Goal: Find specific page/section: Find specific page/section

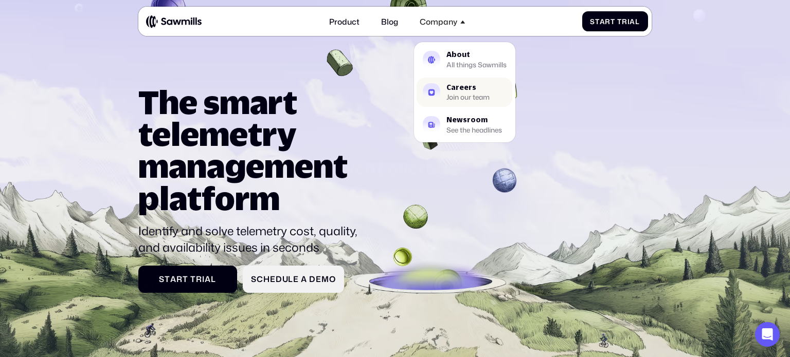
click at [464, 88] on div "Careers" at bounding box center [467, 87] width 43 height 7
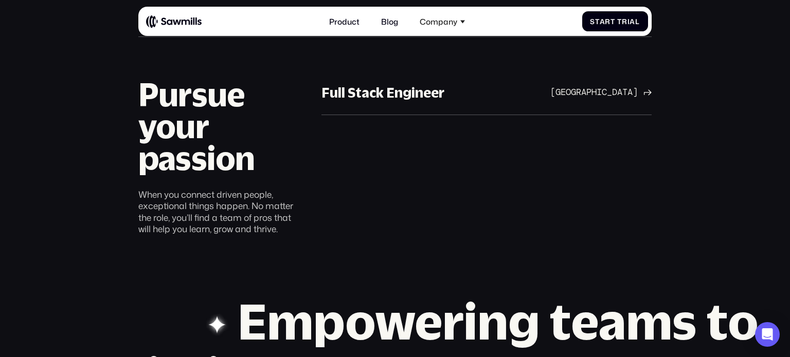
scroll to position [649, 0]
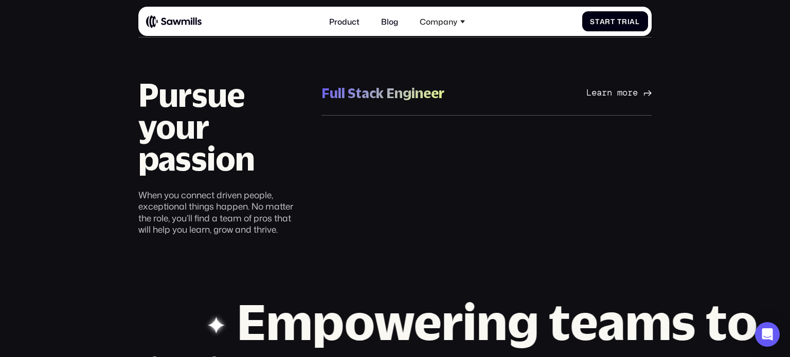
click at [602, 96] on div "Learn more" at bounding box center [611, 92] width 51 height 11
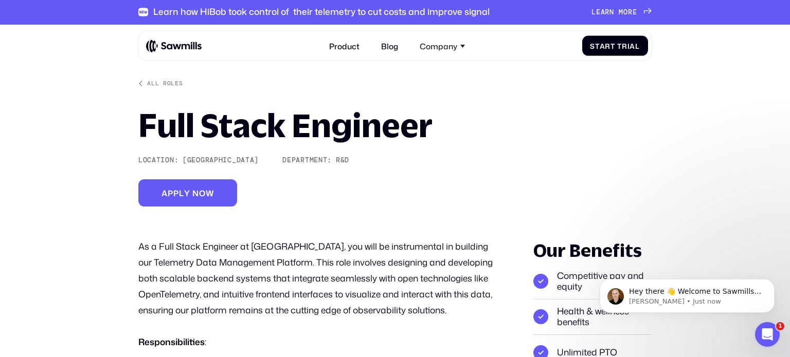
click at [172, 48] on img at bounding box center [174, 45] width 56 height 13
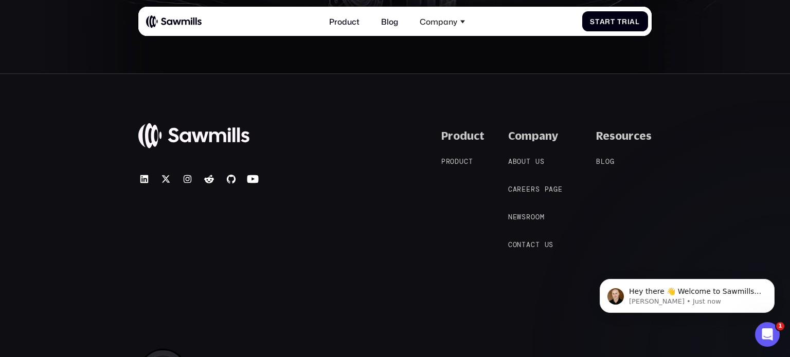
scroll to position [4413, 0]
click at [229, 181] on icon at bounding box center [231, 181] width 12 height 12
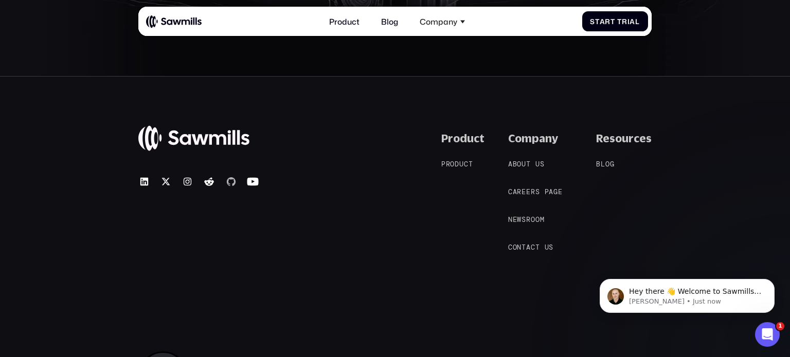
scroll to position [4414, 0]
